Goal: Information Seeking & Learning: Learn about a topic

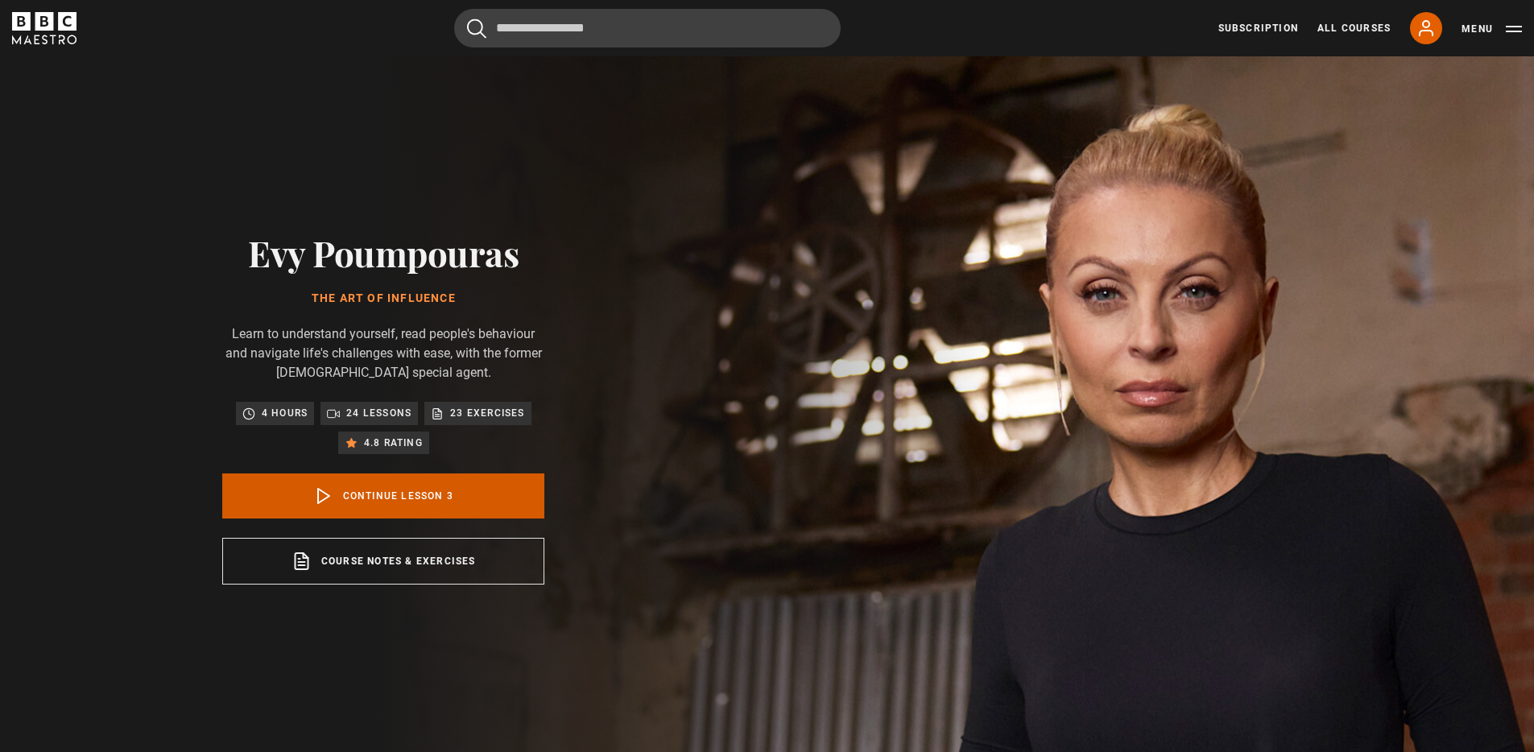
scroll to position [142, 0]
click at [371, 502] on link "Continue lesson 3" at bounding box center [383, 496] width 322 height 45
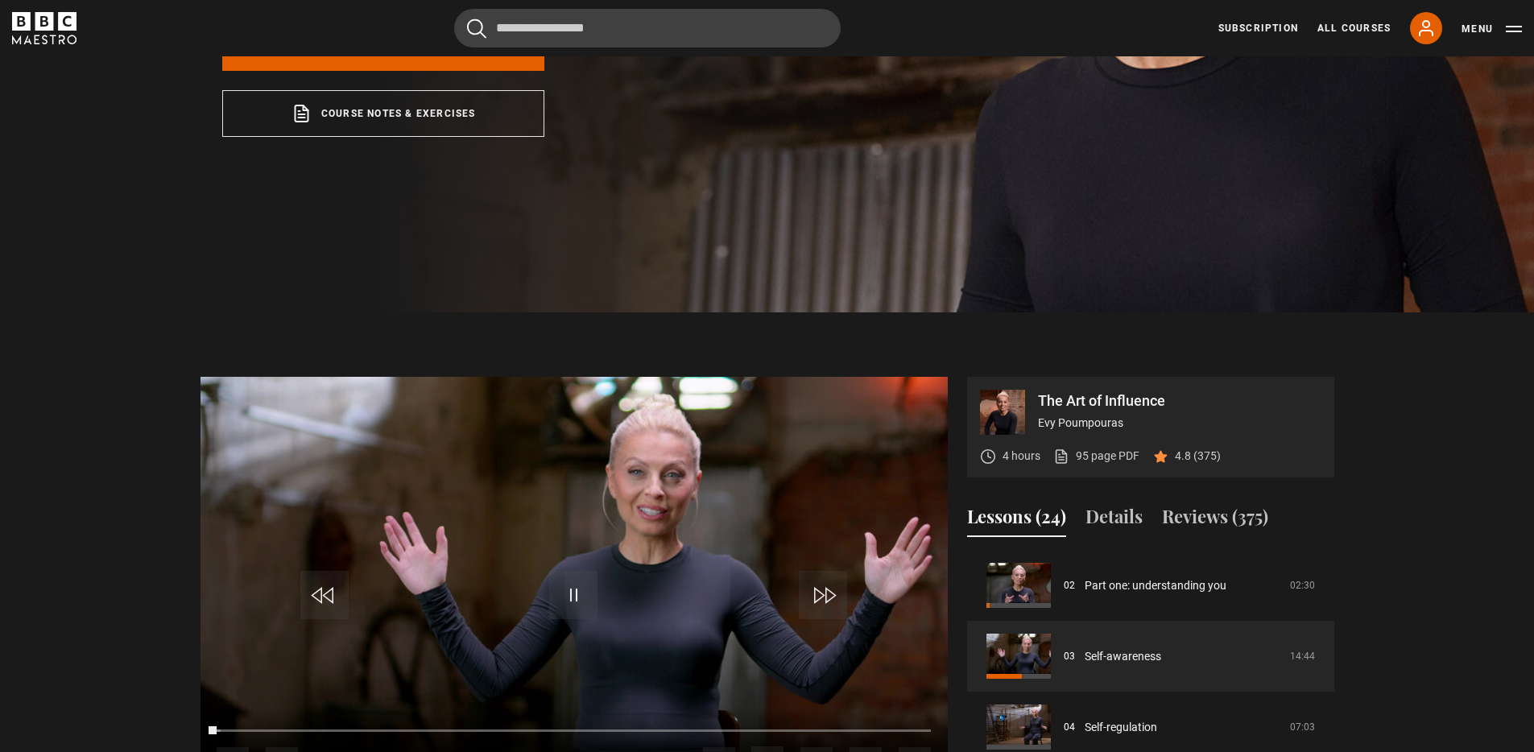
scroll to position [760, 0]
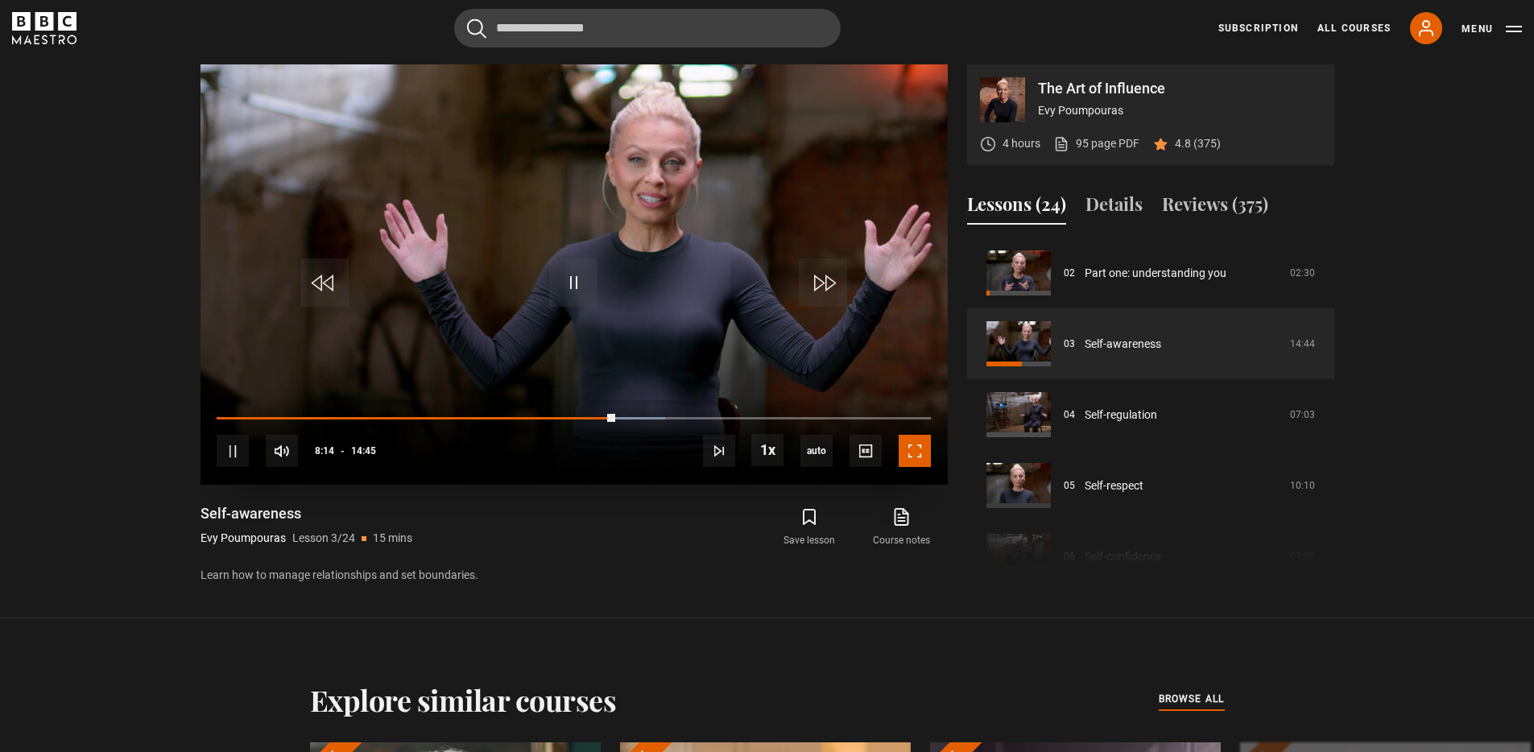
click at [906, 454] on span "Video Player" at bounding box center [915, 451] width 32 height 32
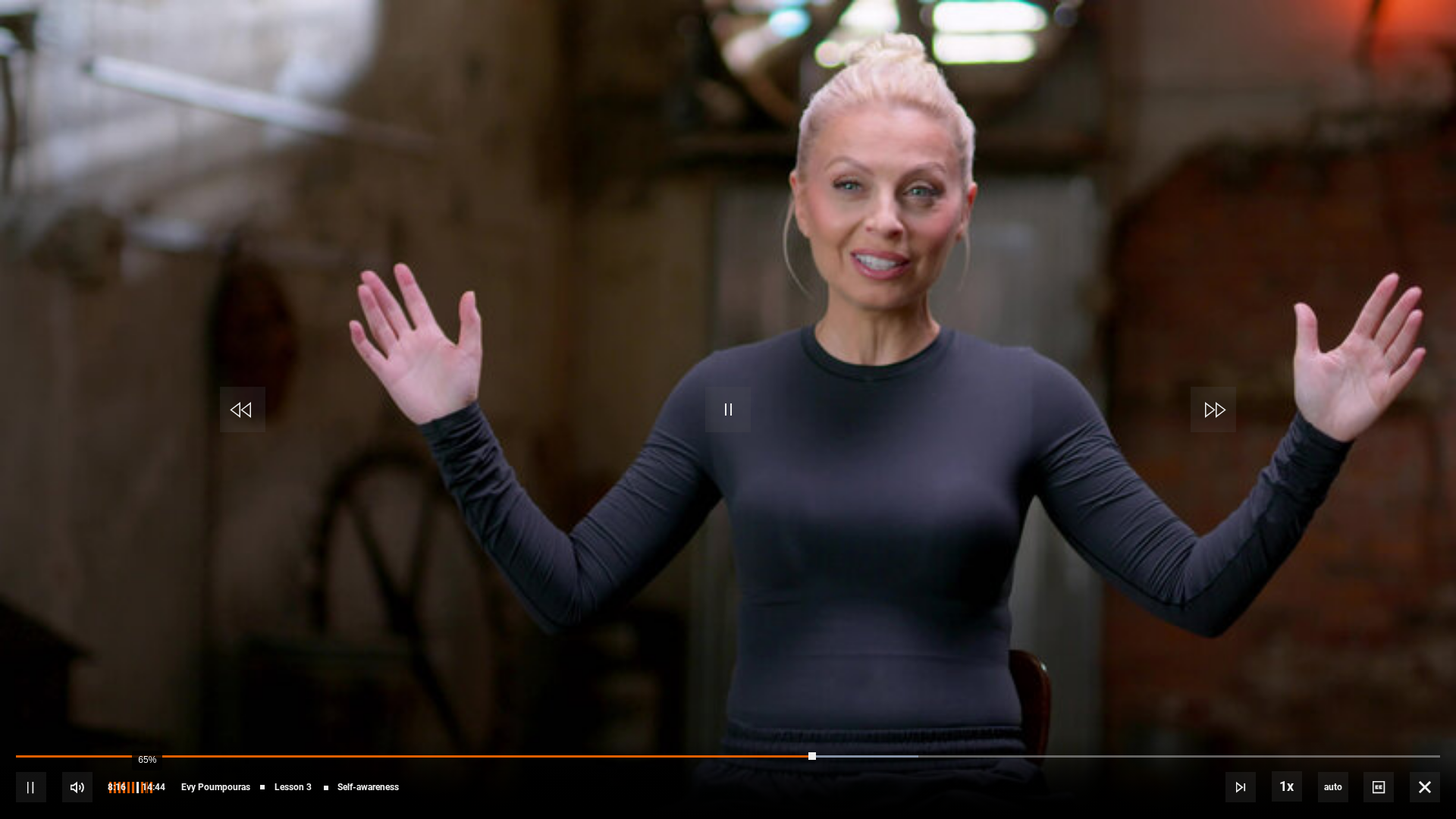
click at [146, 707] on div "65%" at bounding box center [146, 787] width 1 height 11
click at [135, 707] on div "45%" at bounding box center [135, 787] width 1 height 11
click at [129, 707] on div "36%" at bounding box center [129, 787] width 1 height 11
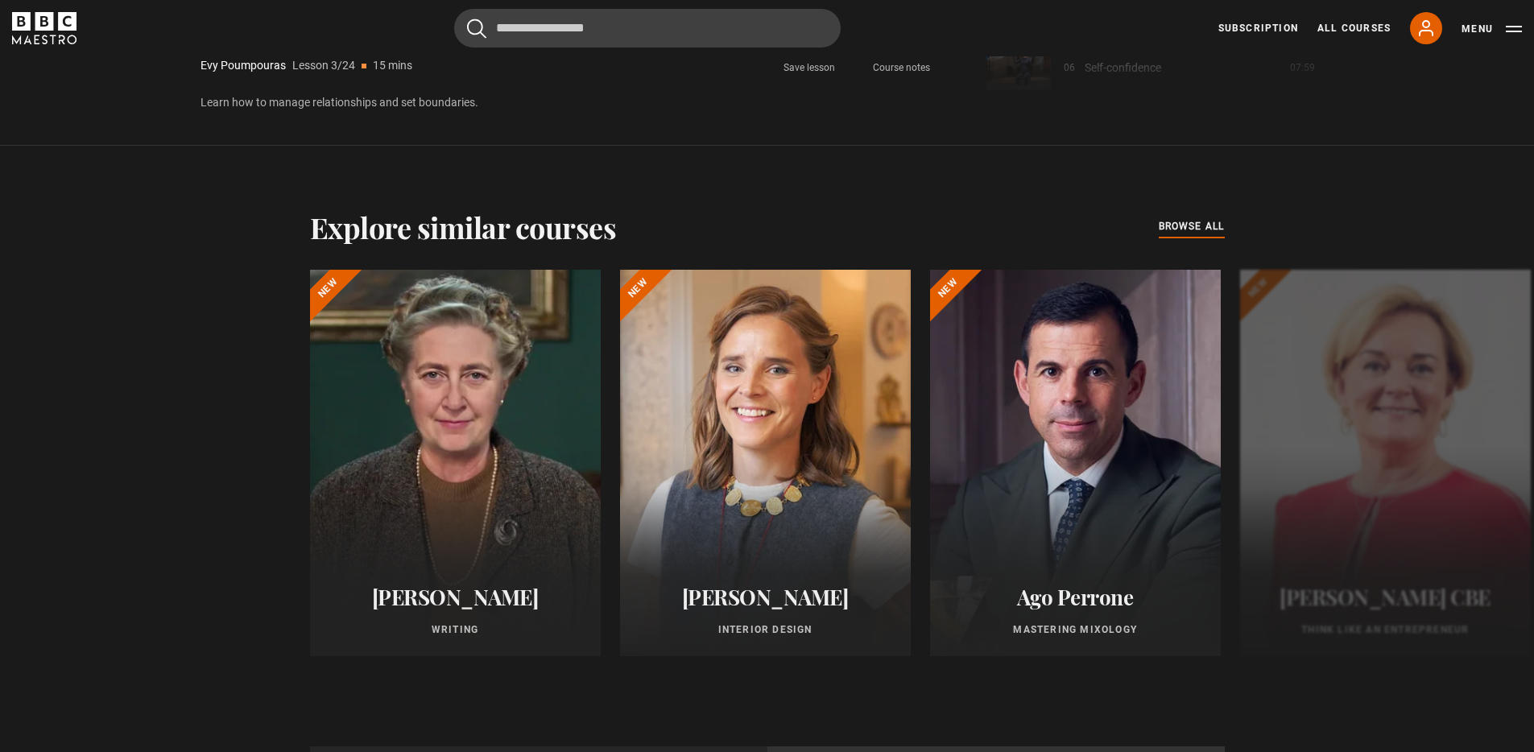
scroll to position [1337, 0]
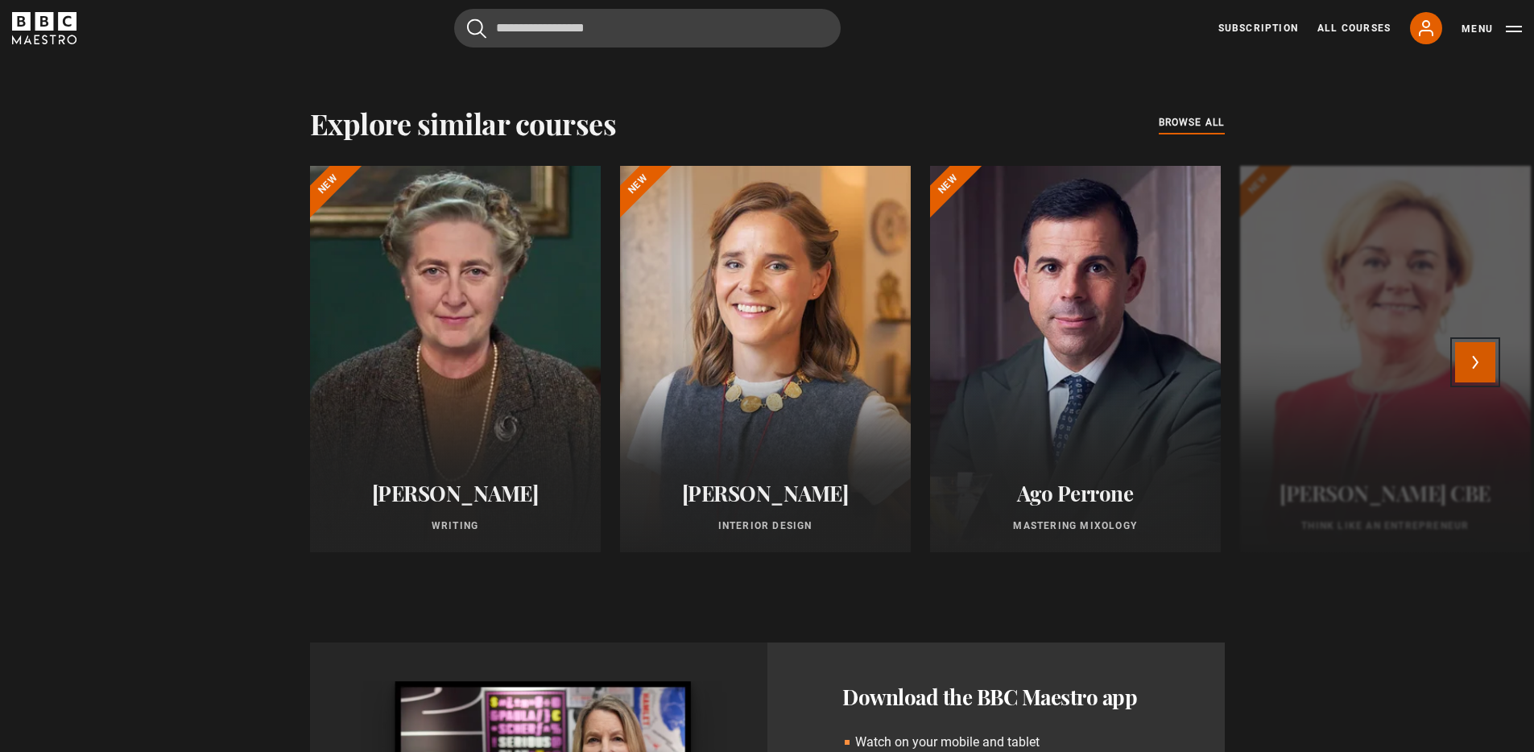
click at [1486, 372] on button "Next" at bounding box center [1475, 362] width 40 height 40
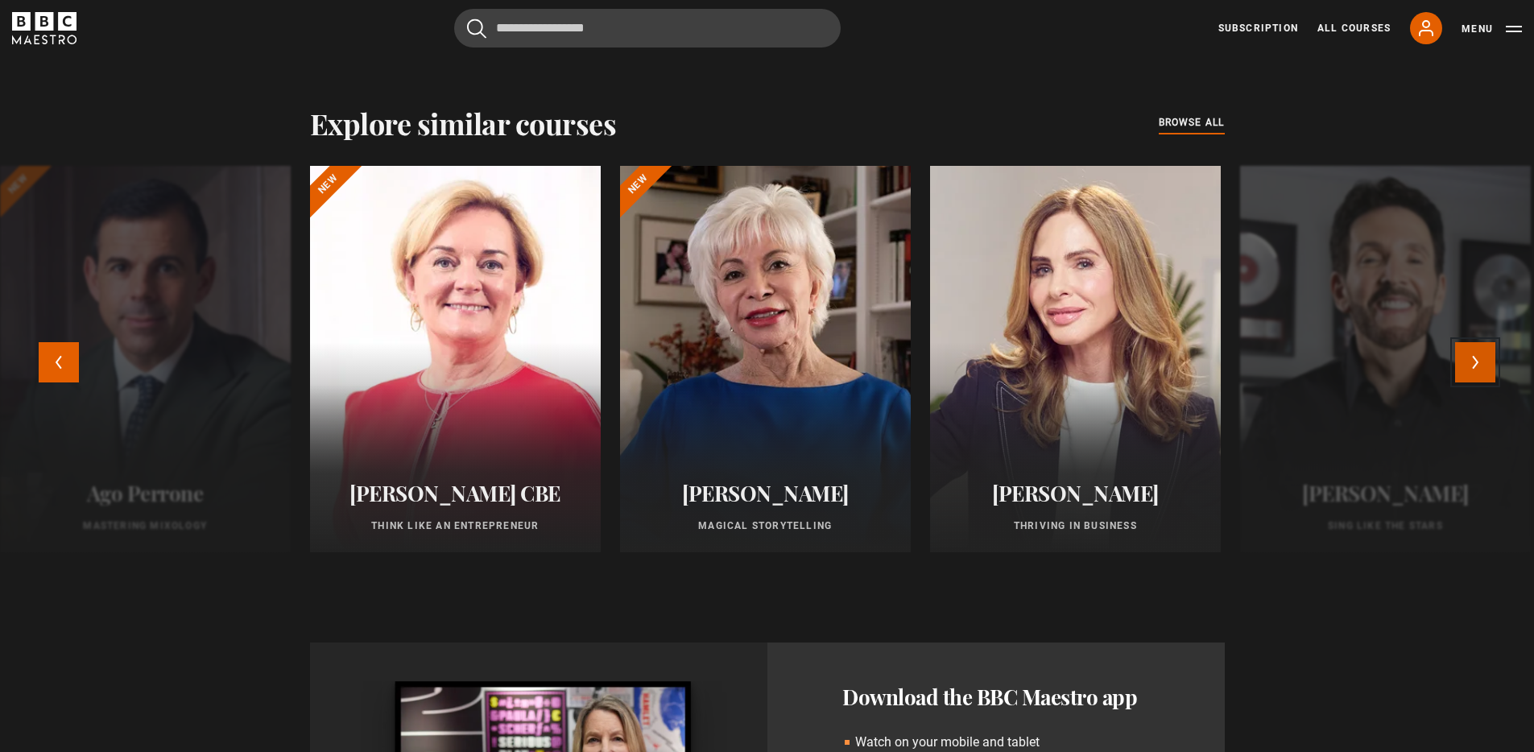
click at [1481, 355] on button "Next" at bounding box center [1475, 362] width 40 height 40
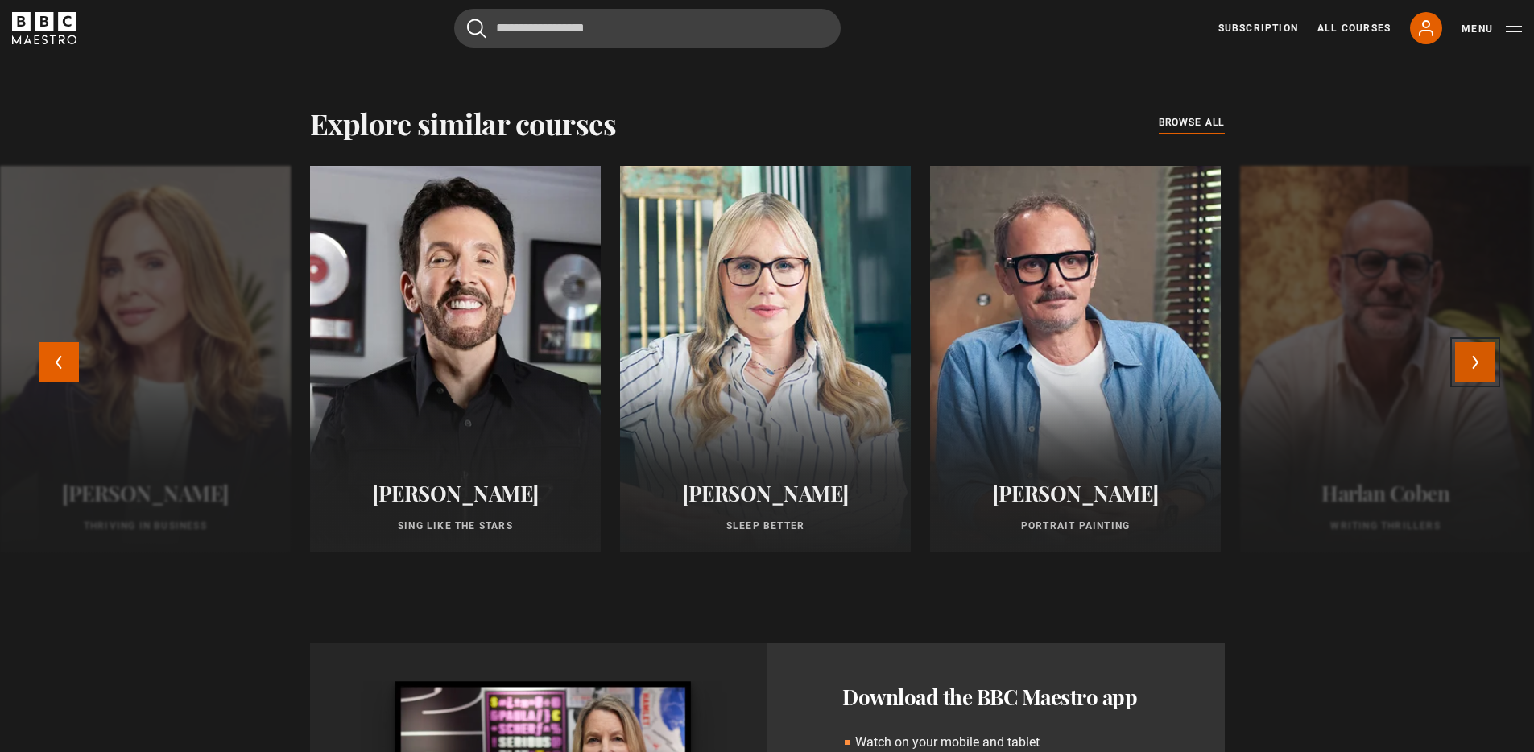
click at [1481, 358] on button "Next" at bounding box center [1475, 362] width 40 height 40
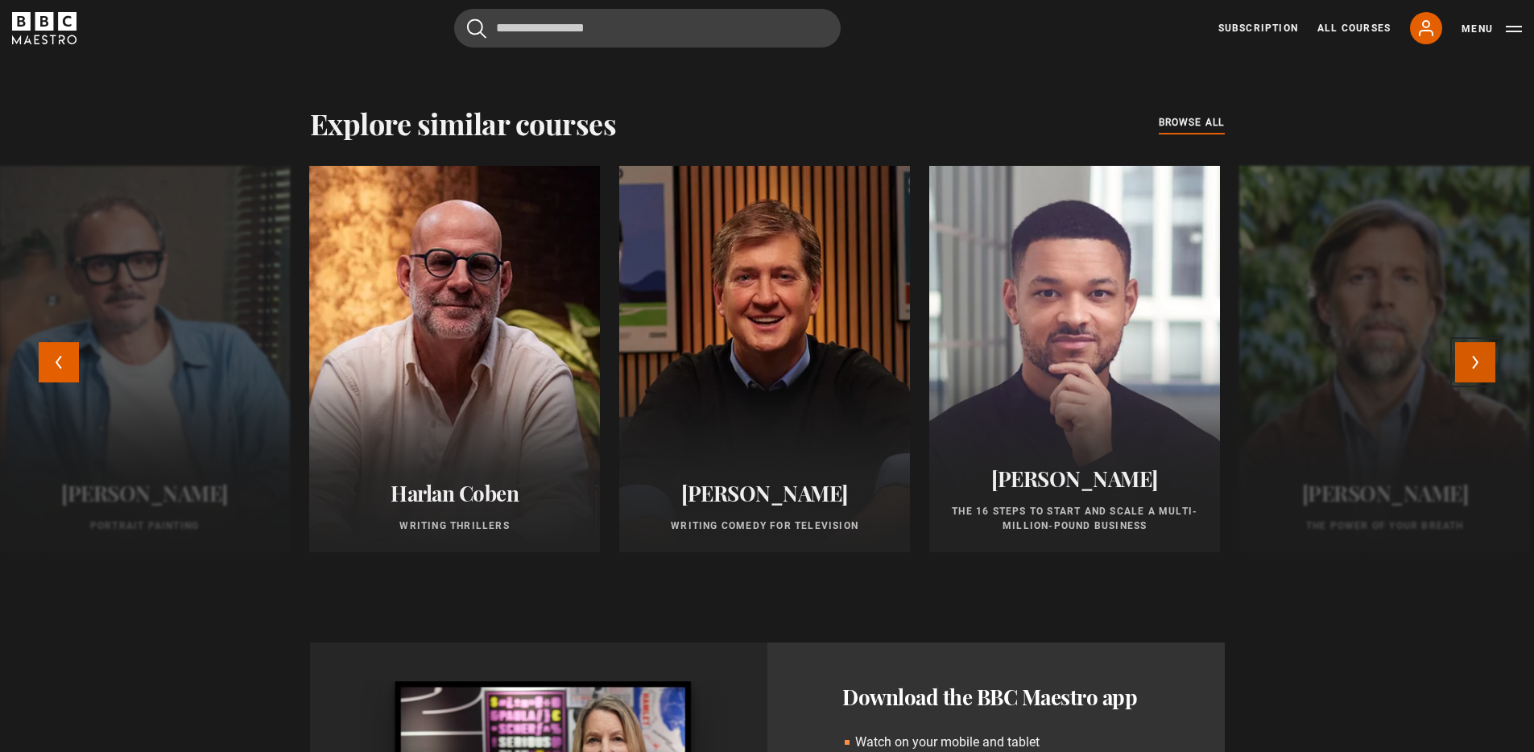
click at [1481, 358] on button "Next" at bounding box center [1475, 362] width 40 height 40
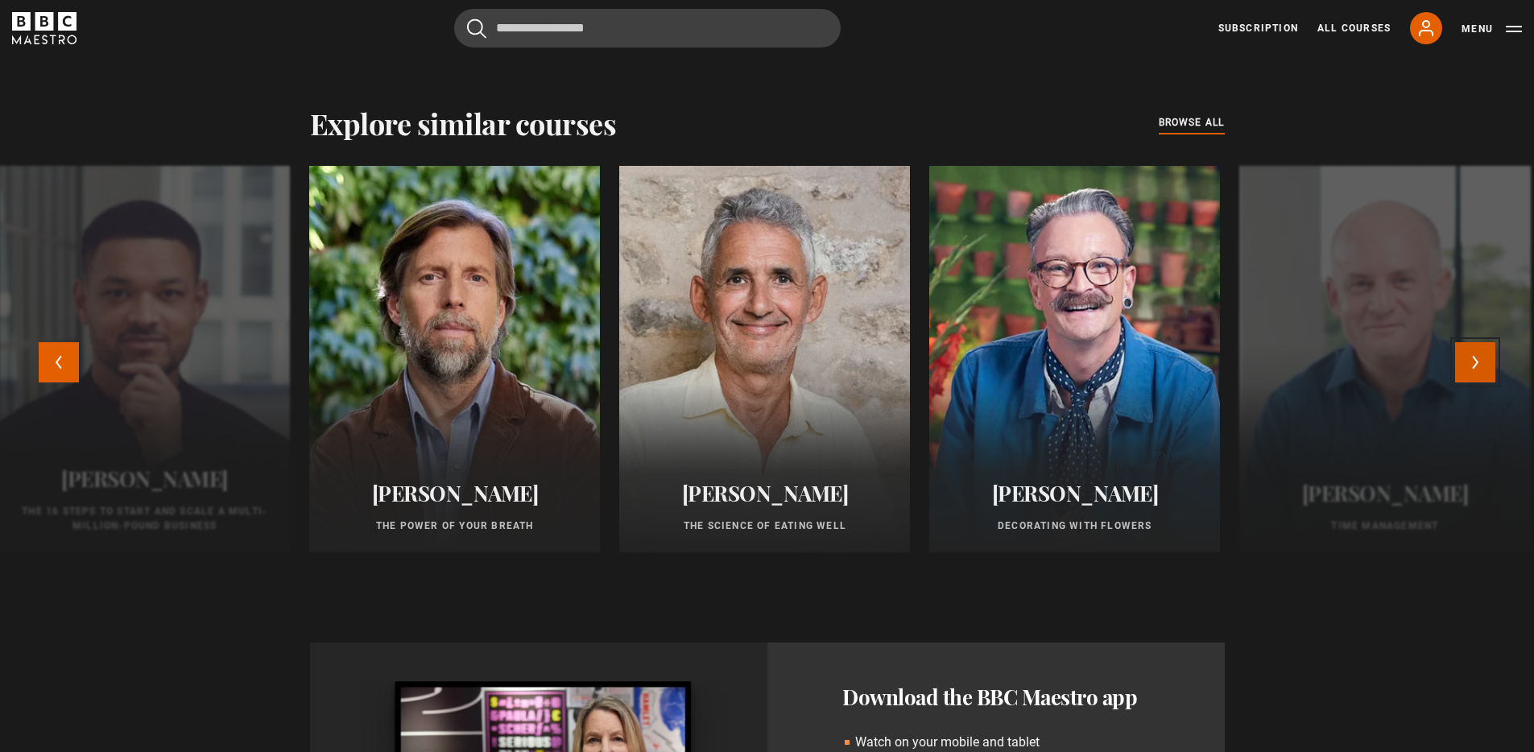
click at [1481, 358] on button "Next" at bounding box center [1475, 362] width 40 height 40
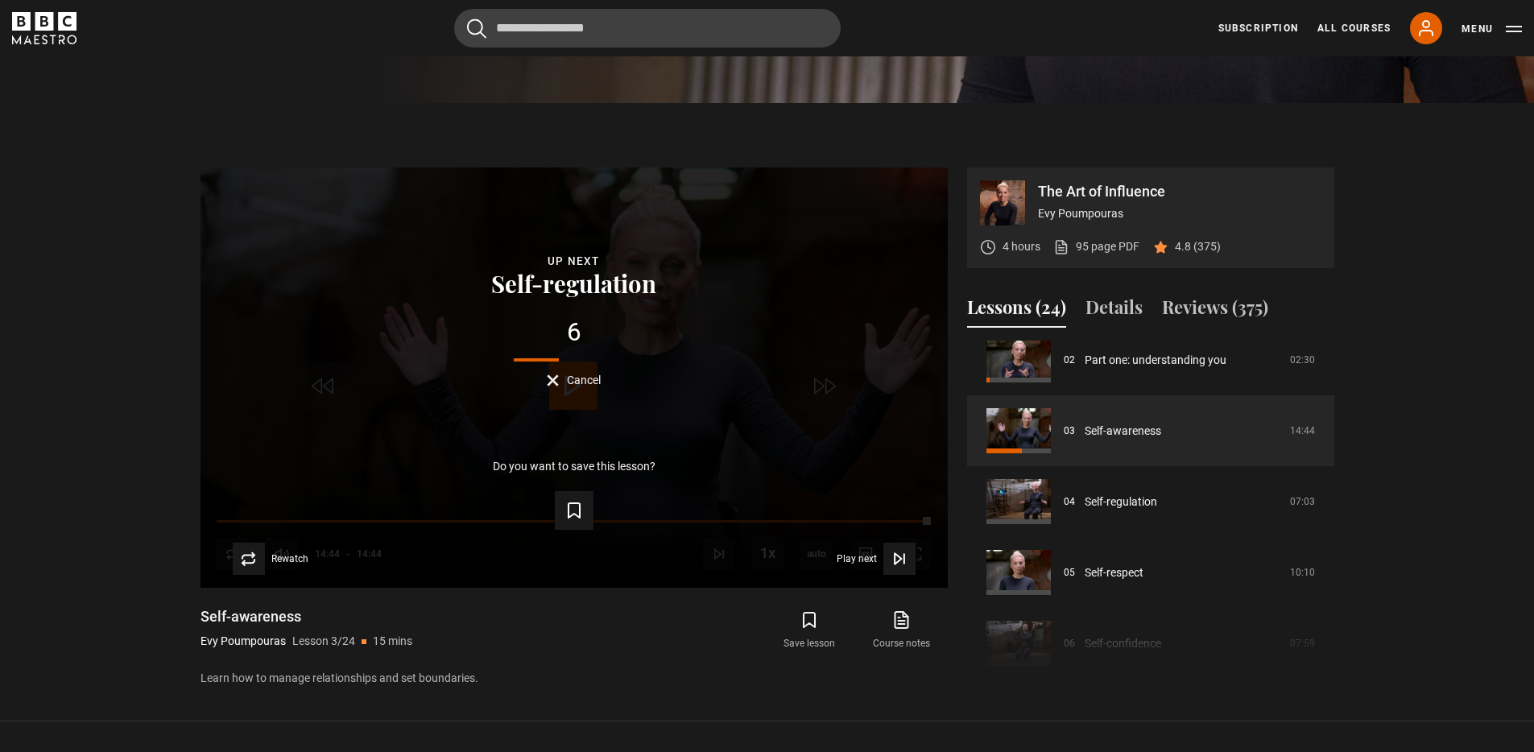
scroll to position [662, 0]
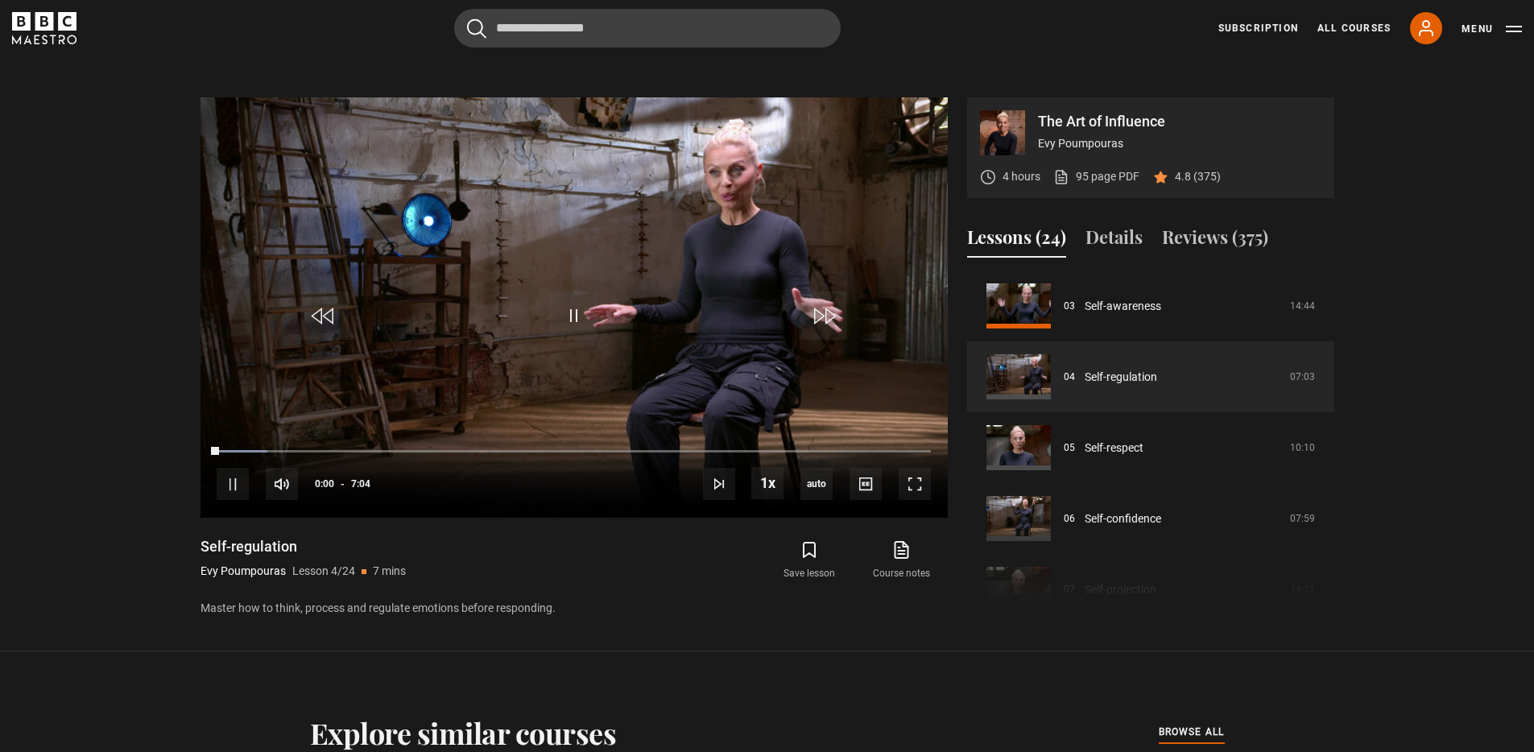
scroll to position [704, 0]
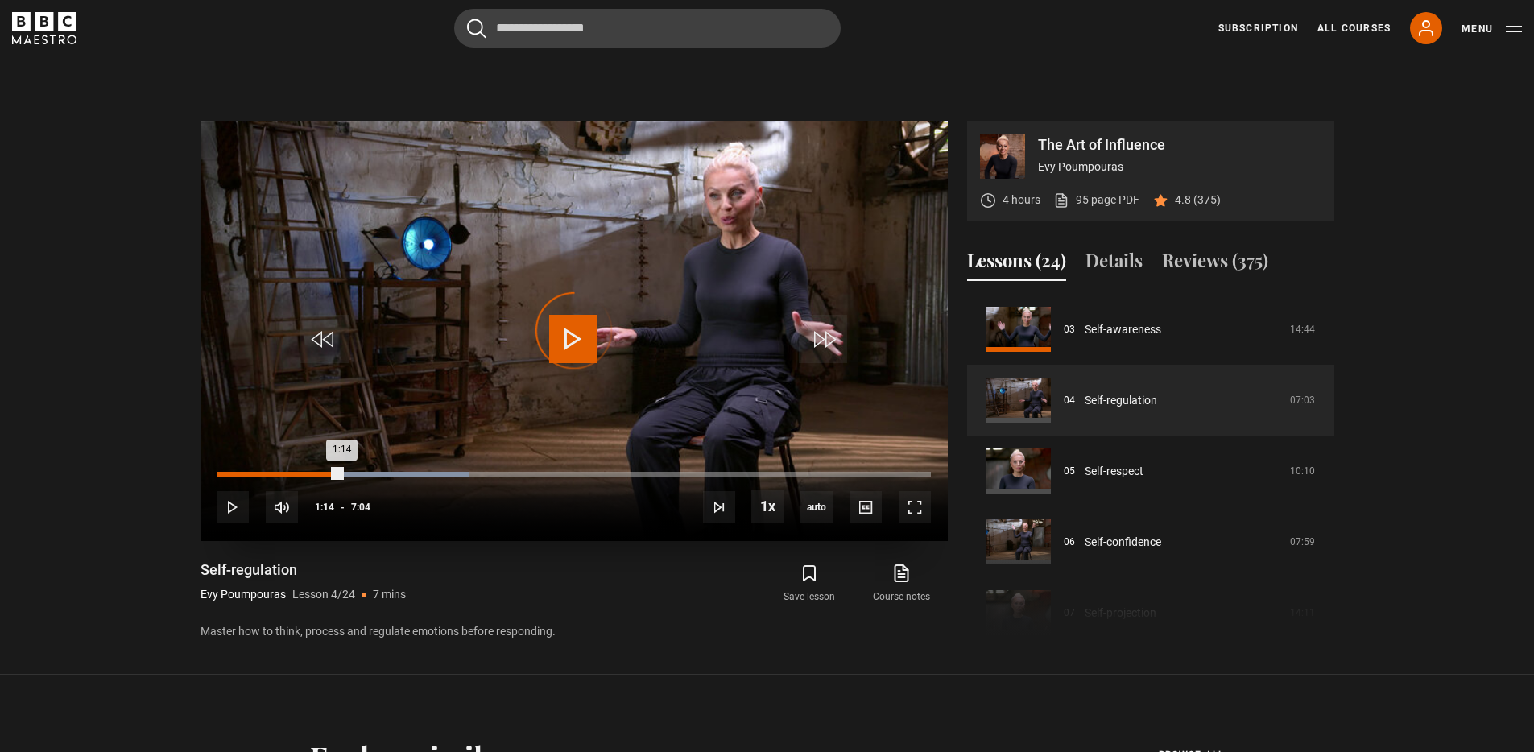
click at [341, 474] on div "Loaded : 35.41% 1:14 1:14" at bounding box center [574, 474] width 714 height 5
click at [311, 474] on div "0:55" at bounding box center [312, 474] width 2 height 5
click at [339, 474] on div "Loaded : 34.23% 1:12 1:22" at bounding box center [574, 474] width 714 height 5
click at [570, 343] on span "Video Player" at bounding box center [573, 339] width 48 height 48
click at [586, 344] on span "Video Player" at bounding box center [573, 339] width 48 height 48
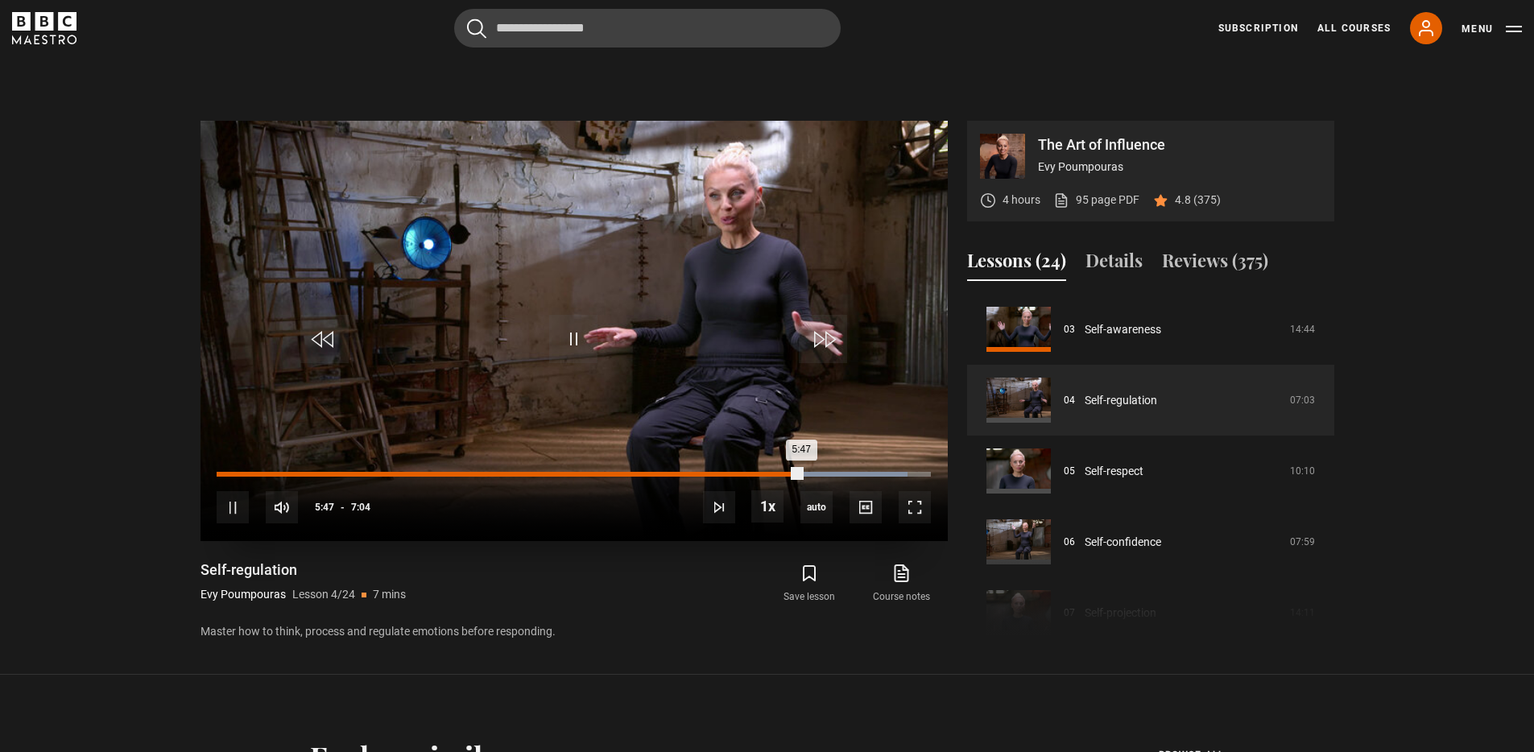
click at [754, 474] on div "Loaded : 96.79% 5:19 5:47" at bounding box center [574, 474] width 714 height 5
click at [610, 389] on video "Video Player" at bounding box center [574, 331] width 747 height 420
